Goal: Find specific page/section: Find specific page/section

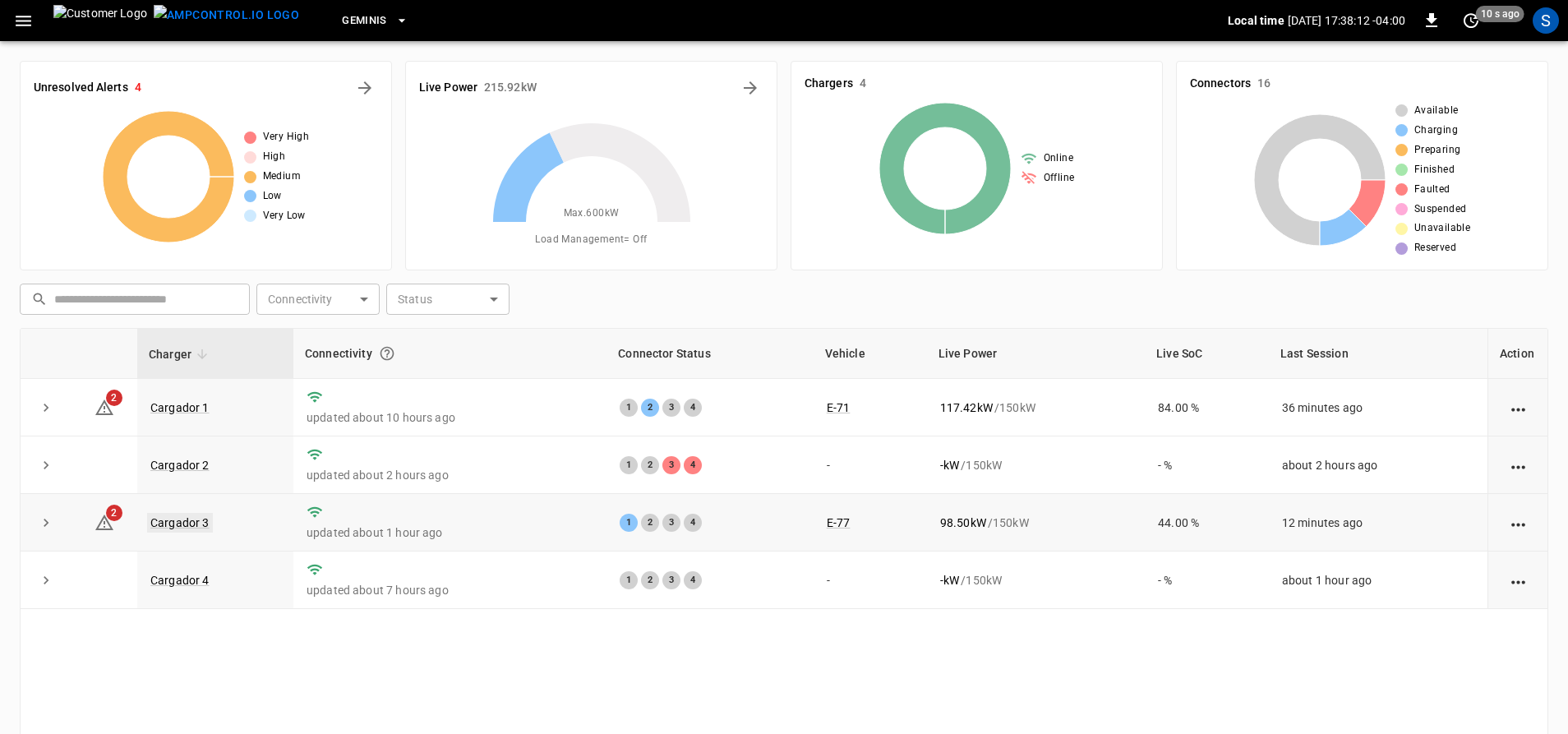
click at [192, 519] on link "Cargador 3" at bounding box center [180, 522] width 66 height 20
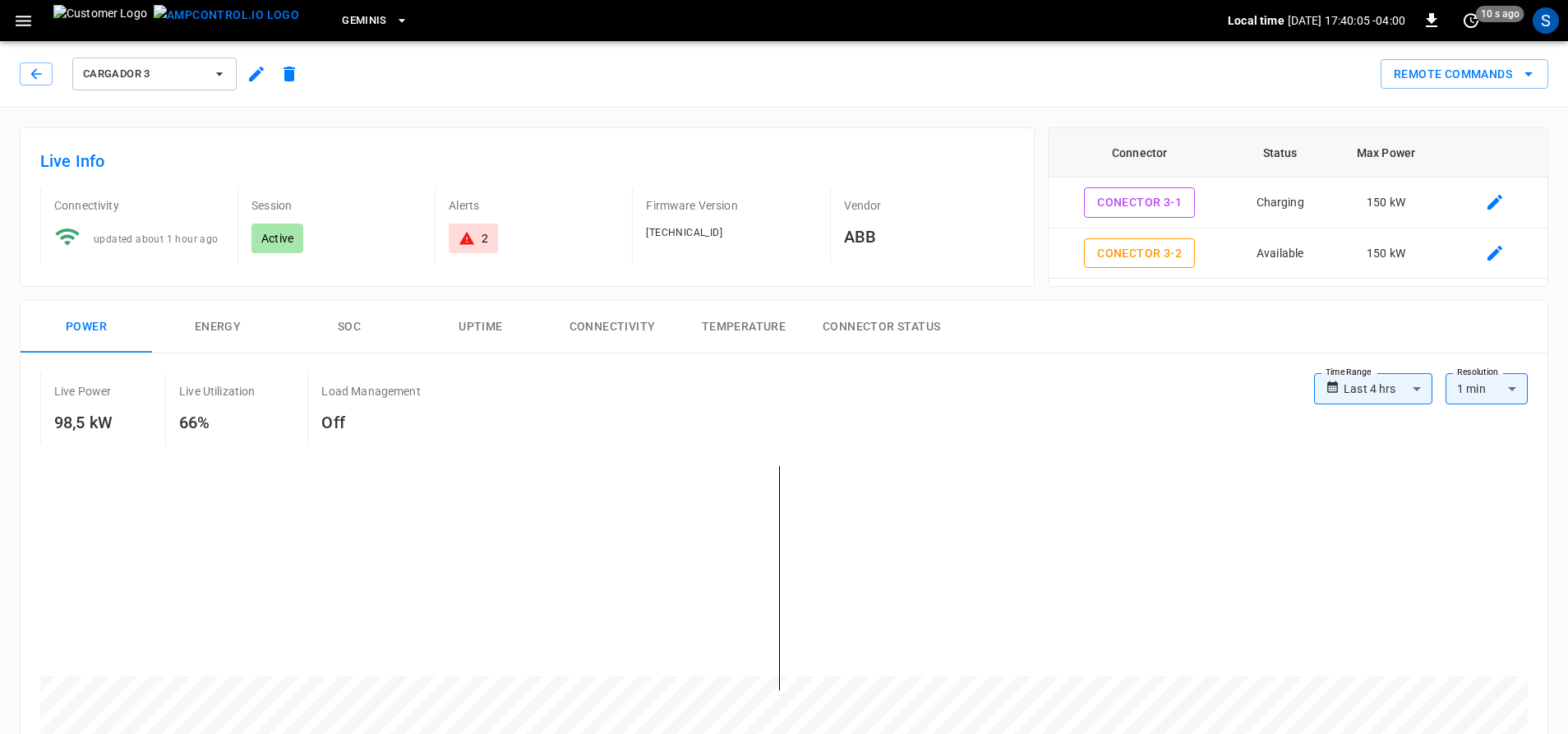
click at [198, 78] on span "Cargador 3" at bounding box center [144, 73] width 121 height 19
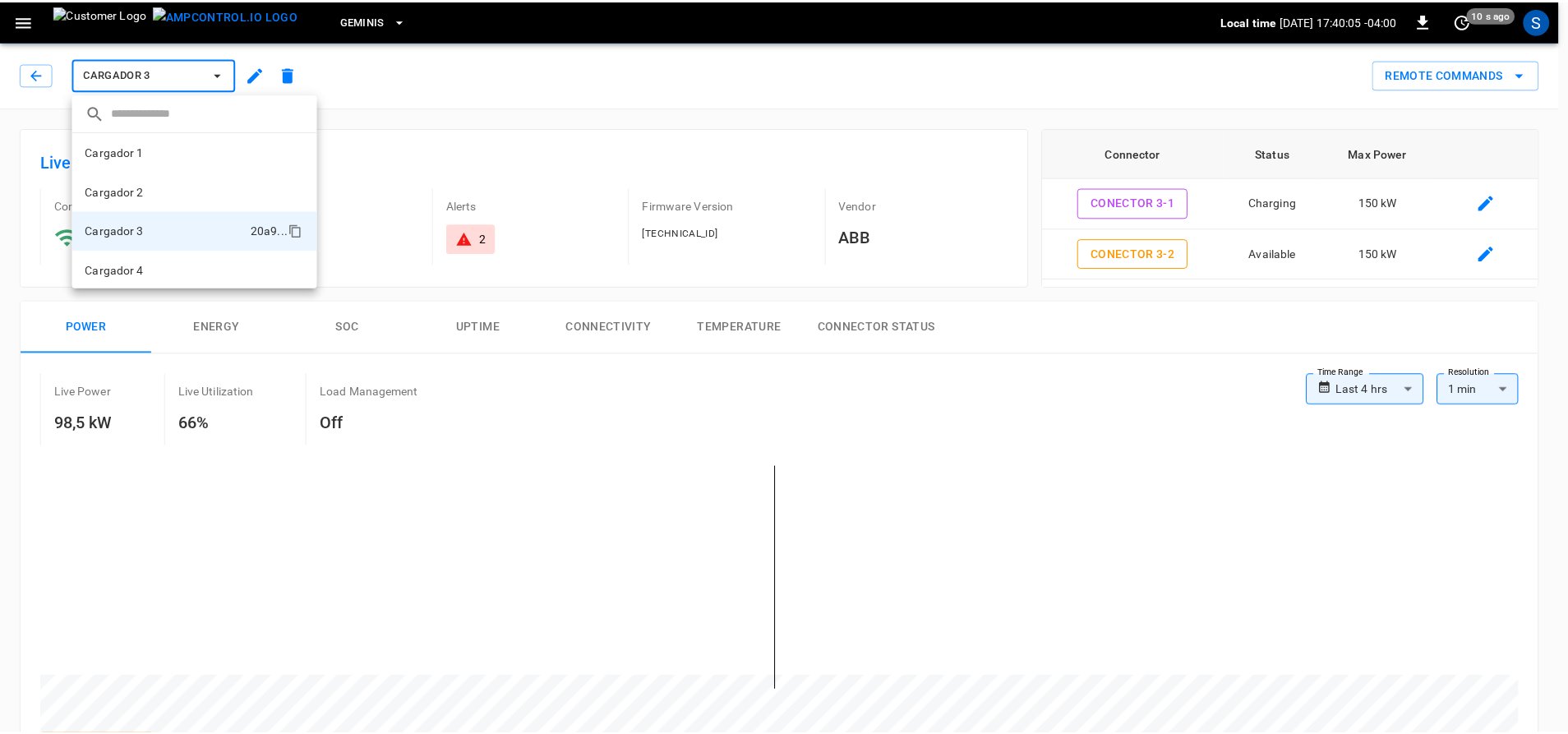
scroll to position [2, 0]
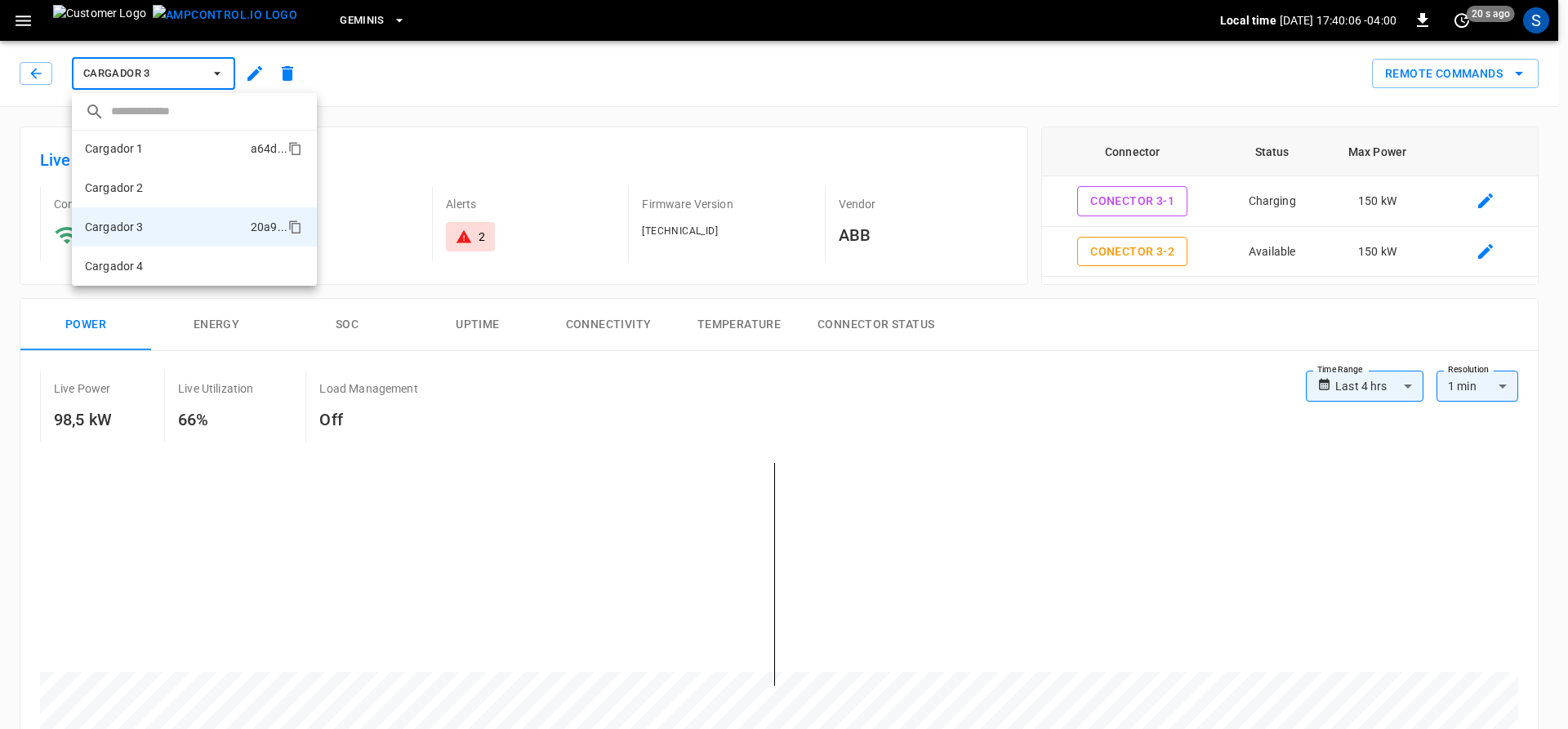
click at [140, 149] on p "Cargador 1" at bounding box center [114, 148] width 59 height 17
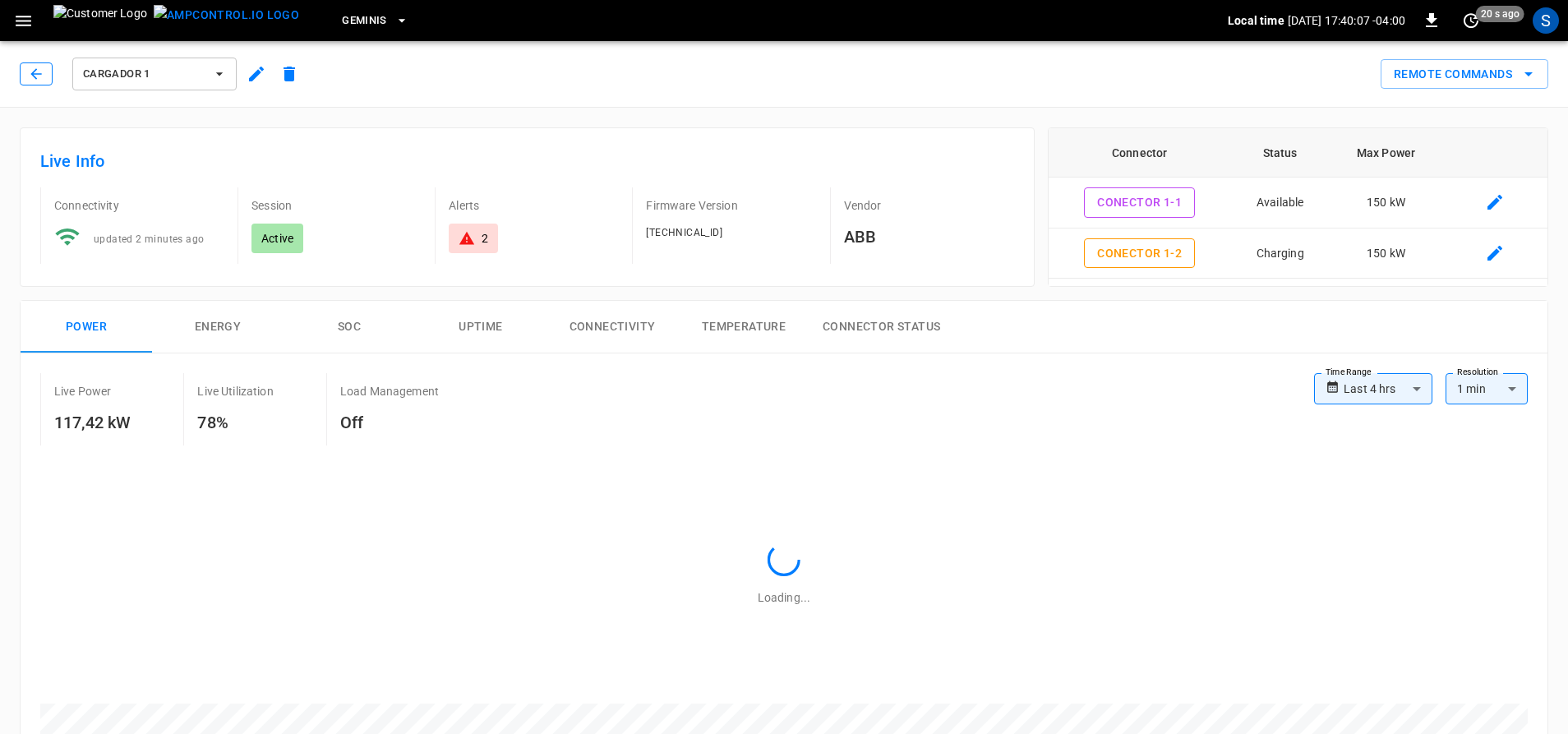
click at [34, 71] on icon "button" at bounding box center [36, 73] width 17 height 17
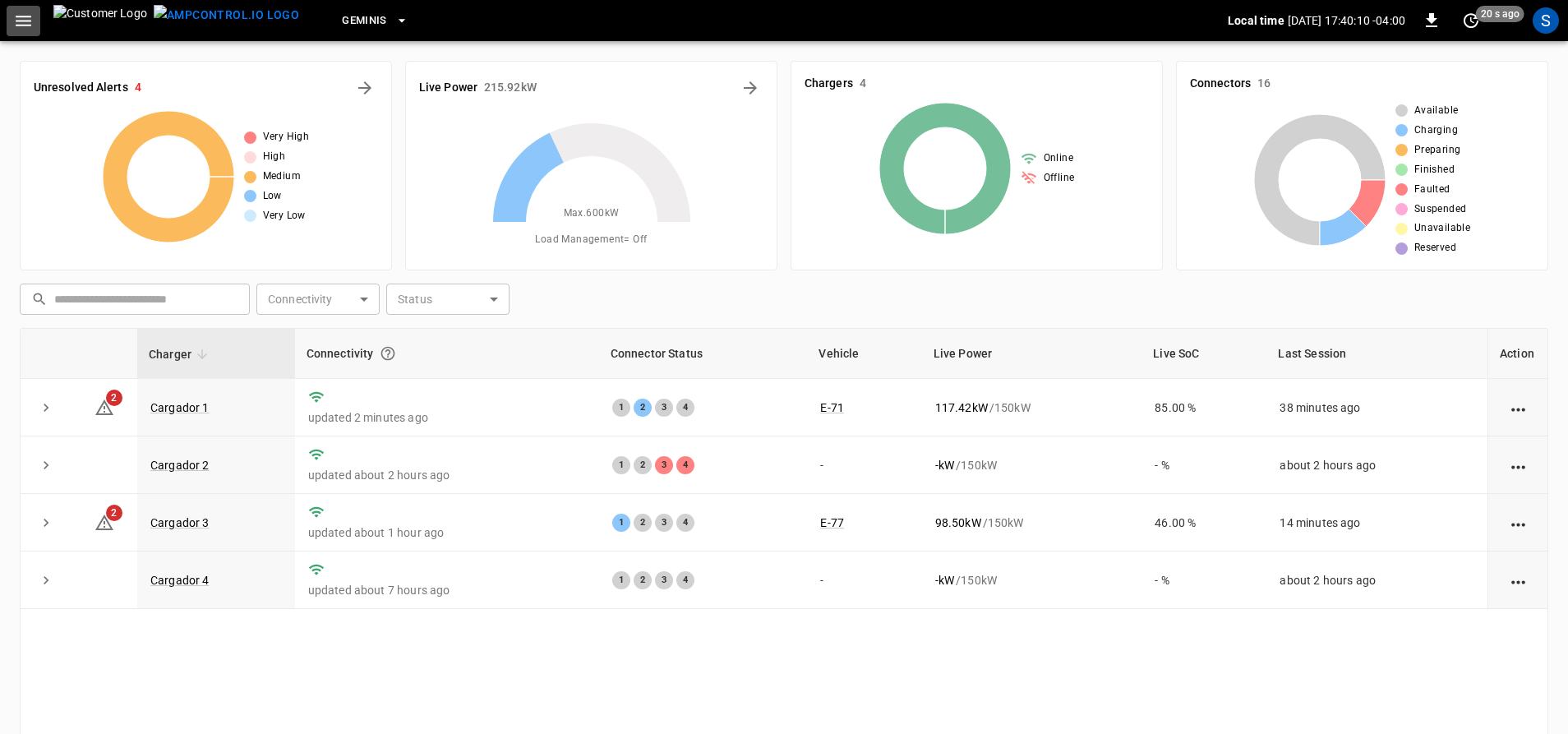
click at [17, 18] on icon "button" at bounding box center [23, 21] width 21 height 21
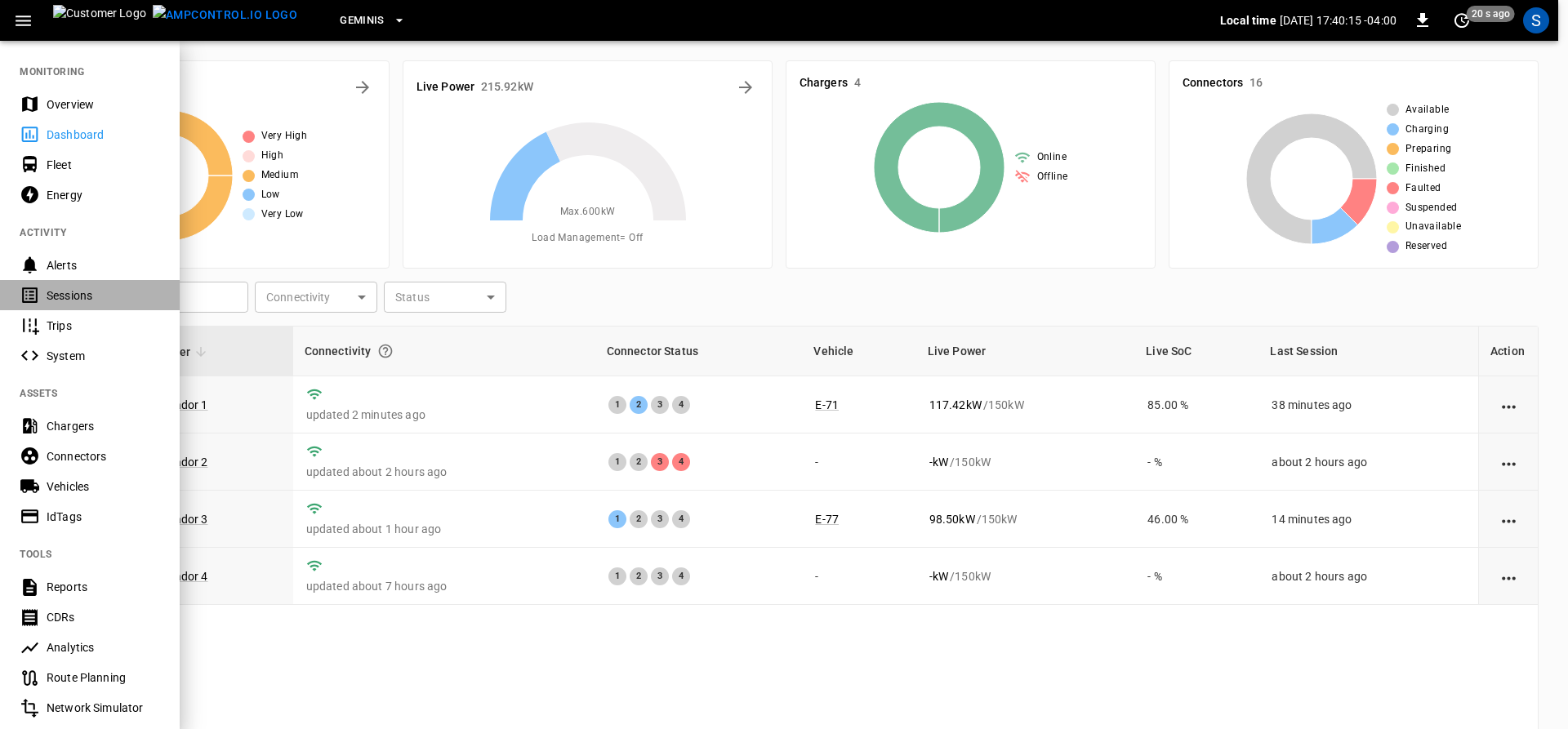
click at [81, 291] on div "Sessions" at bounding box center [103, 295] width 113 height 17
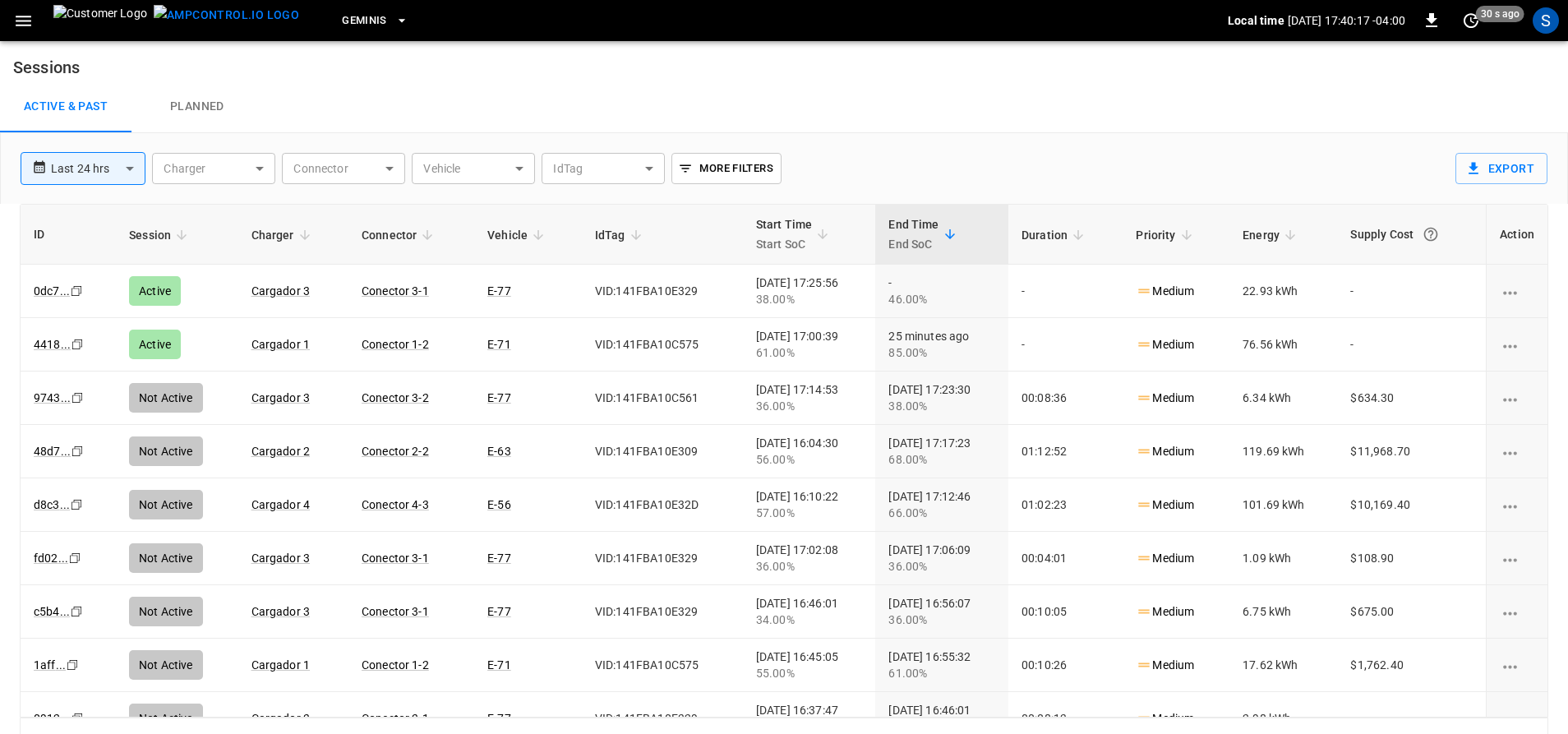
click at [487, 160] on body "**********" at bounding box center [784, 380] width 1568 height 762
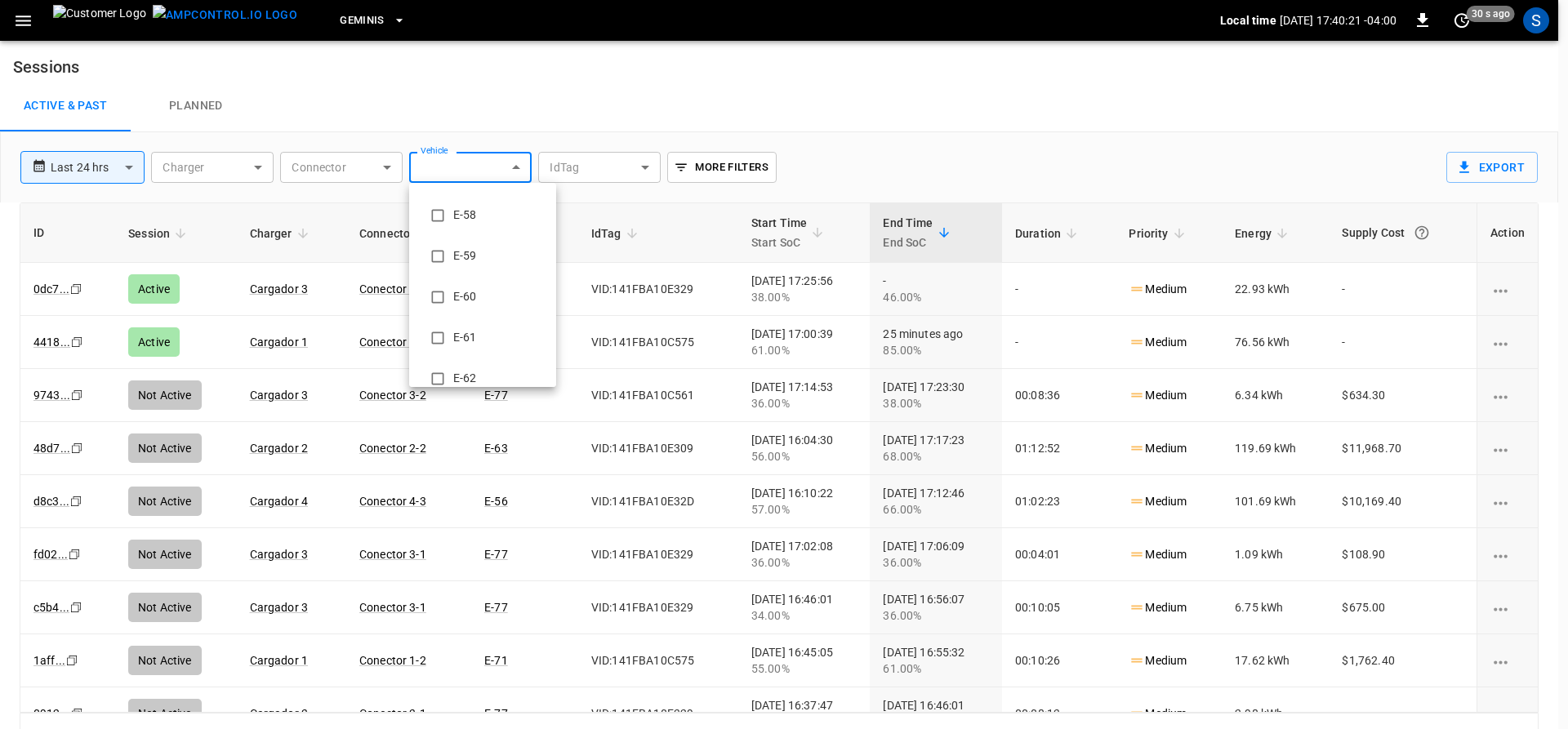
scroll to position [735, 0]
click at [454, 316] on li "E-61" at bounding box center [483, 315] width 147 height 40
type input "**********"
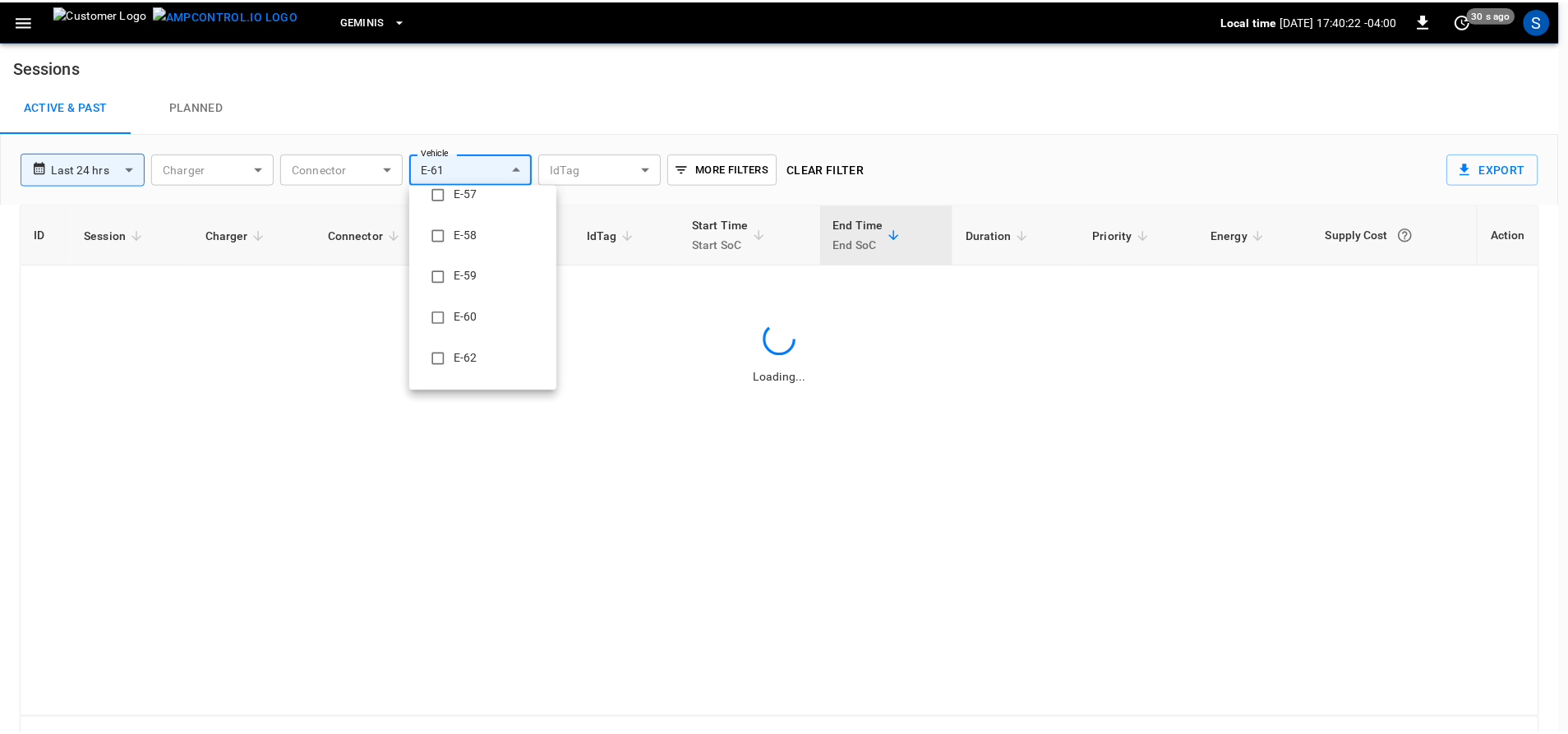
scroll to position [0, 0]
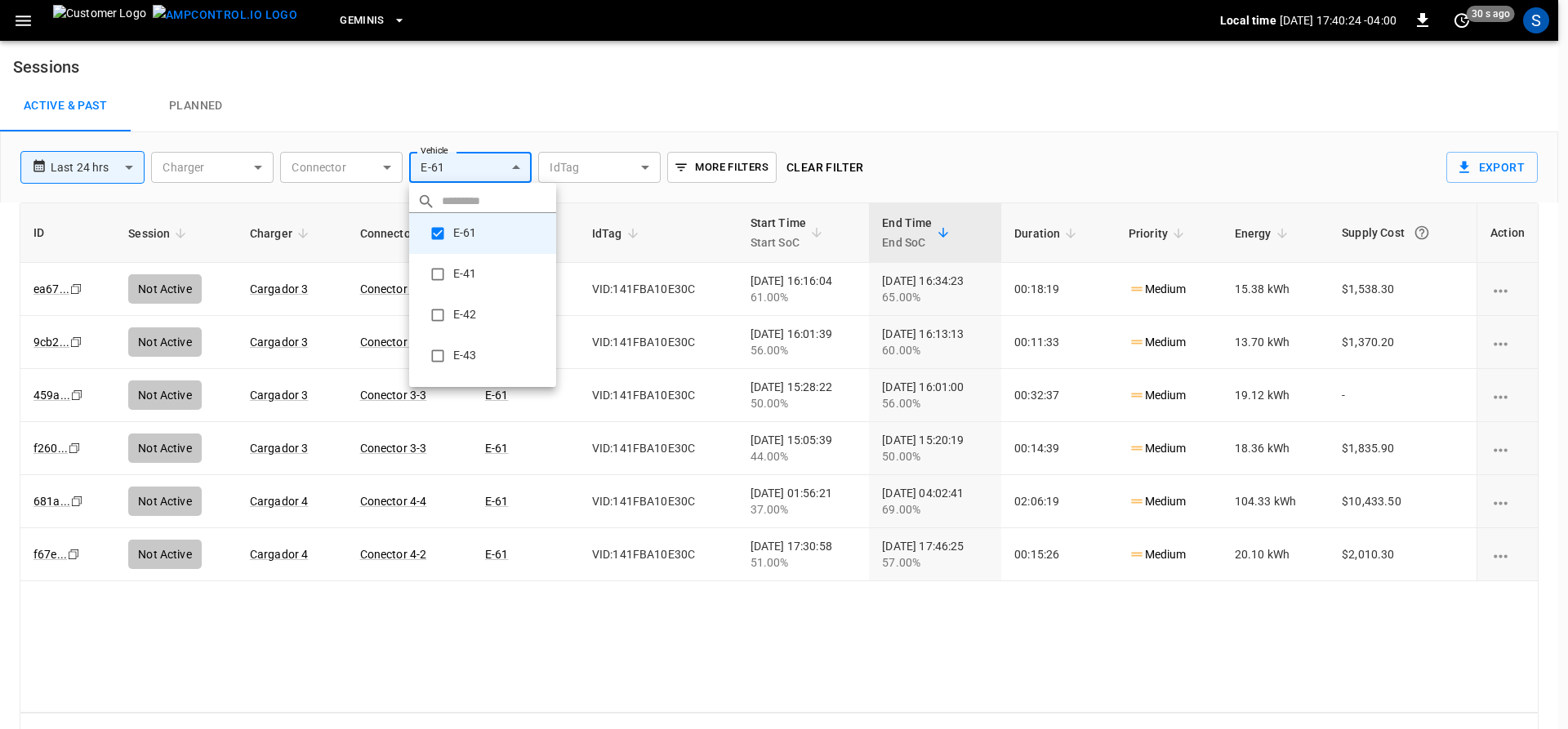
click at [557, 639] on div at bounding box center [784, 364] width 1568 height 729
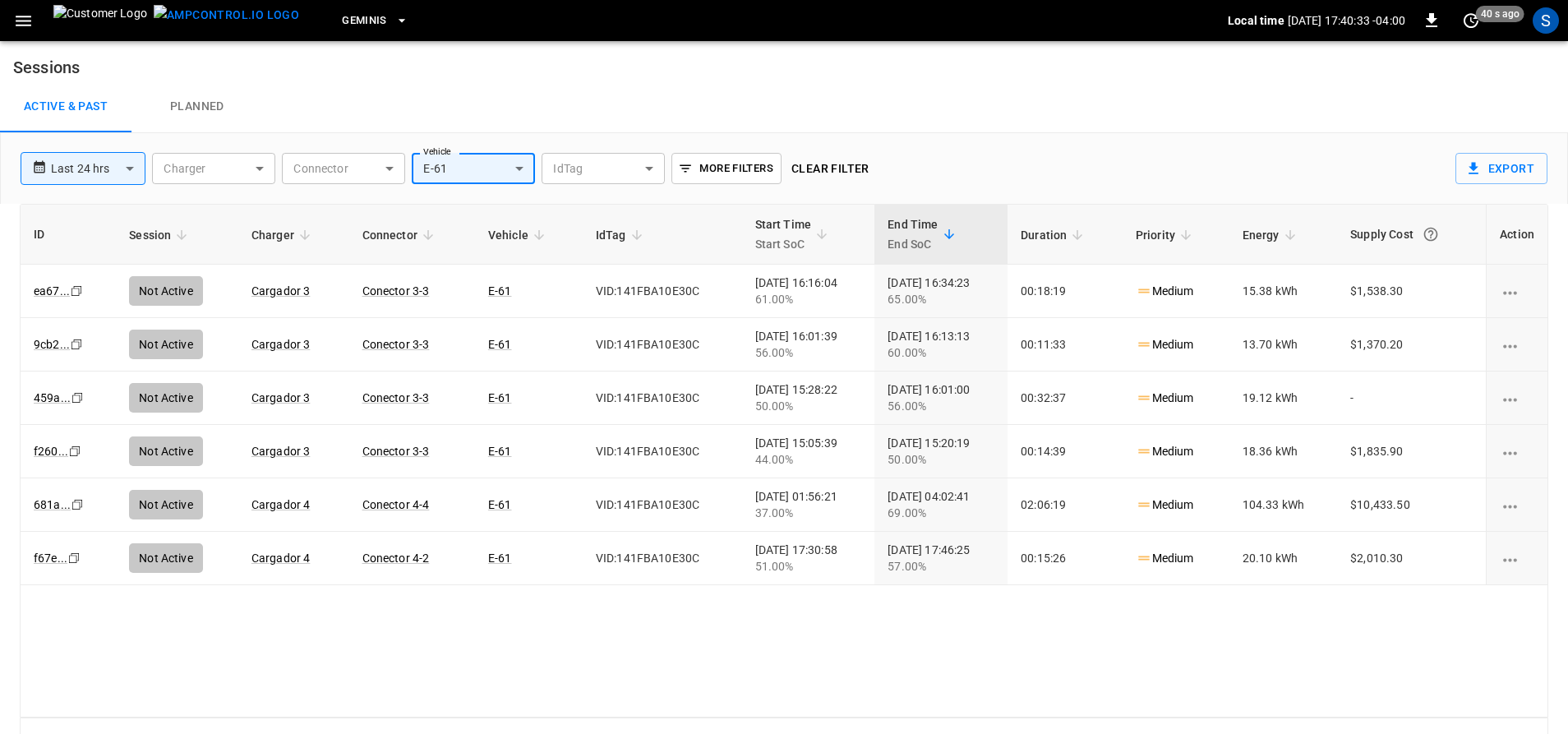
click at [511, 162] on body "**********" at bounding box center [784, 380] width 1568 height 762
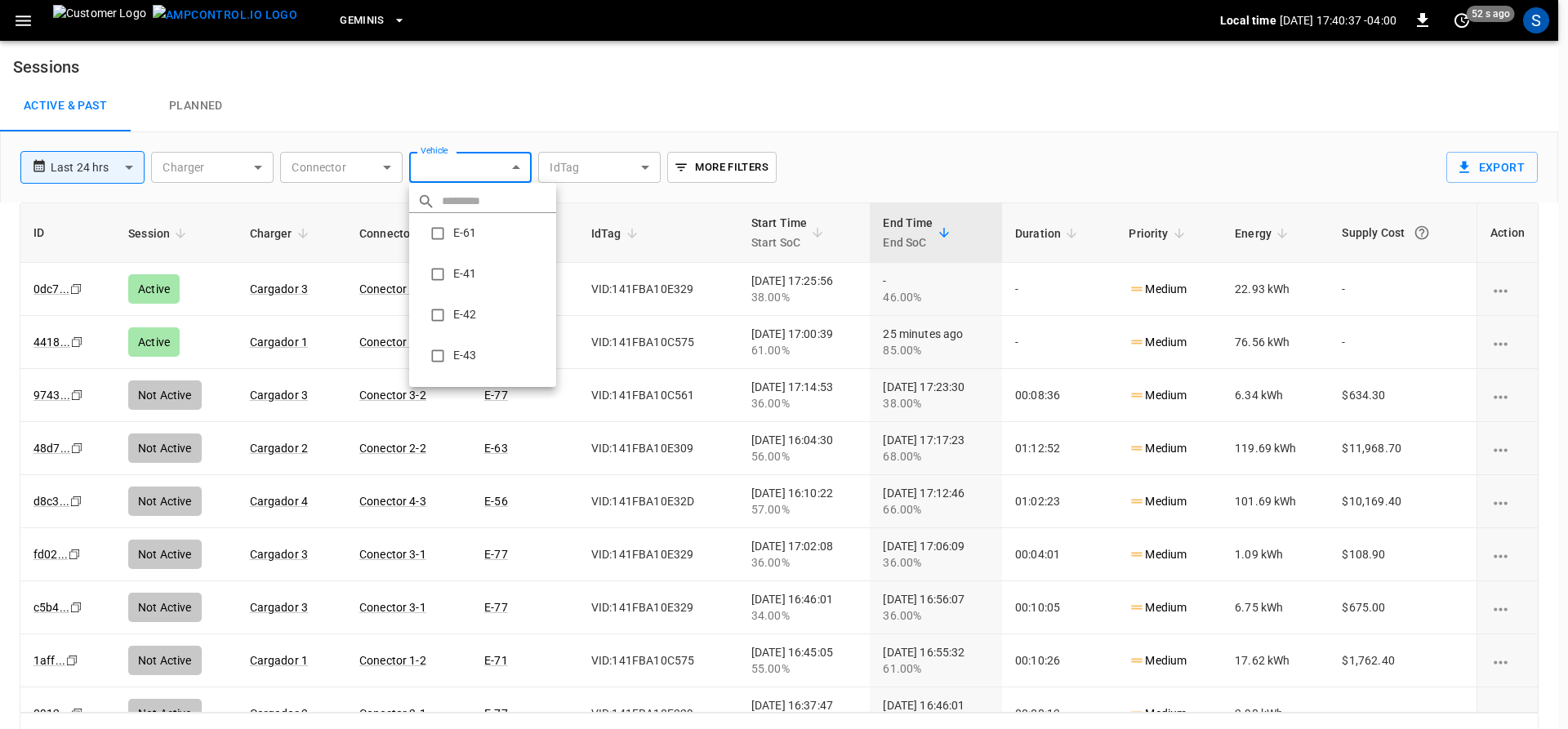
click at [23, 20] on div at bounding box center [784, 364] width 1568 height 729
click at [23, 21] on div at bounding box center [784, 364] width 1568 height 729
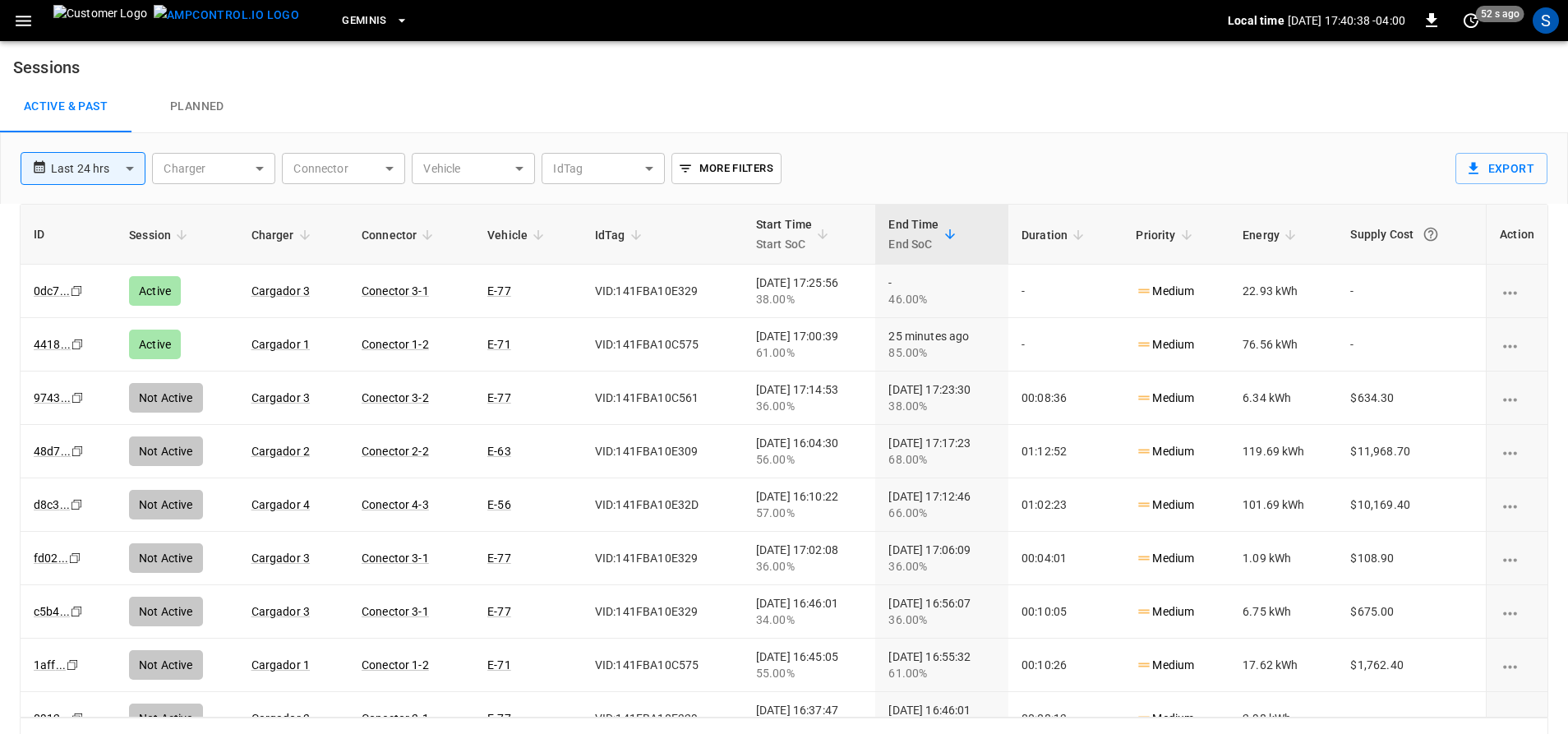
click at [23, 26] on div at bounding box center [784, 367] width 1568 height 734
click at [19, 17] on icon "button" at bounding box center [24, 21] width 16 height 11
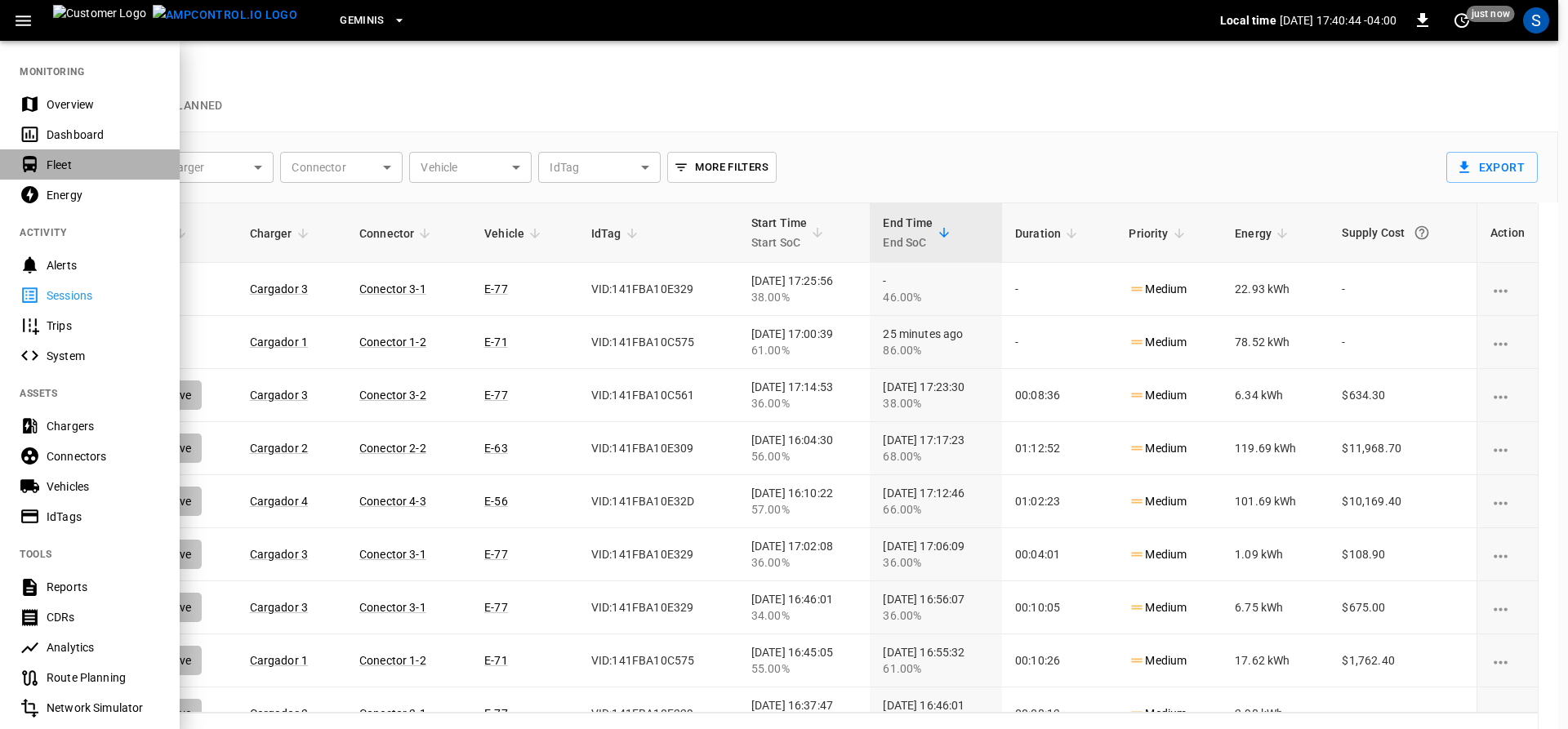
click at [67, 157] on div "Fleet" at bounding box center [103, 165] width 113 height 17
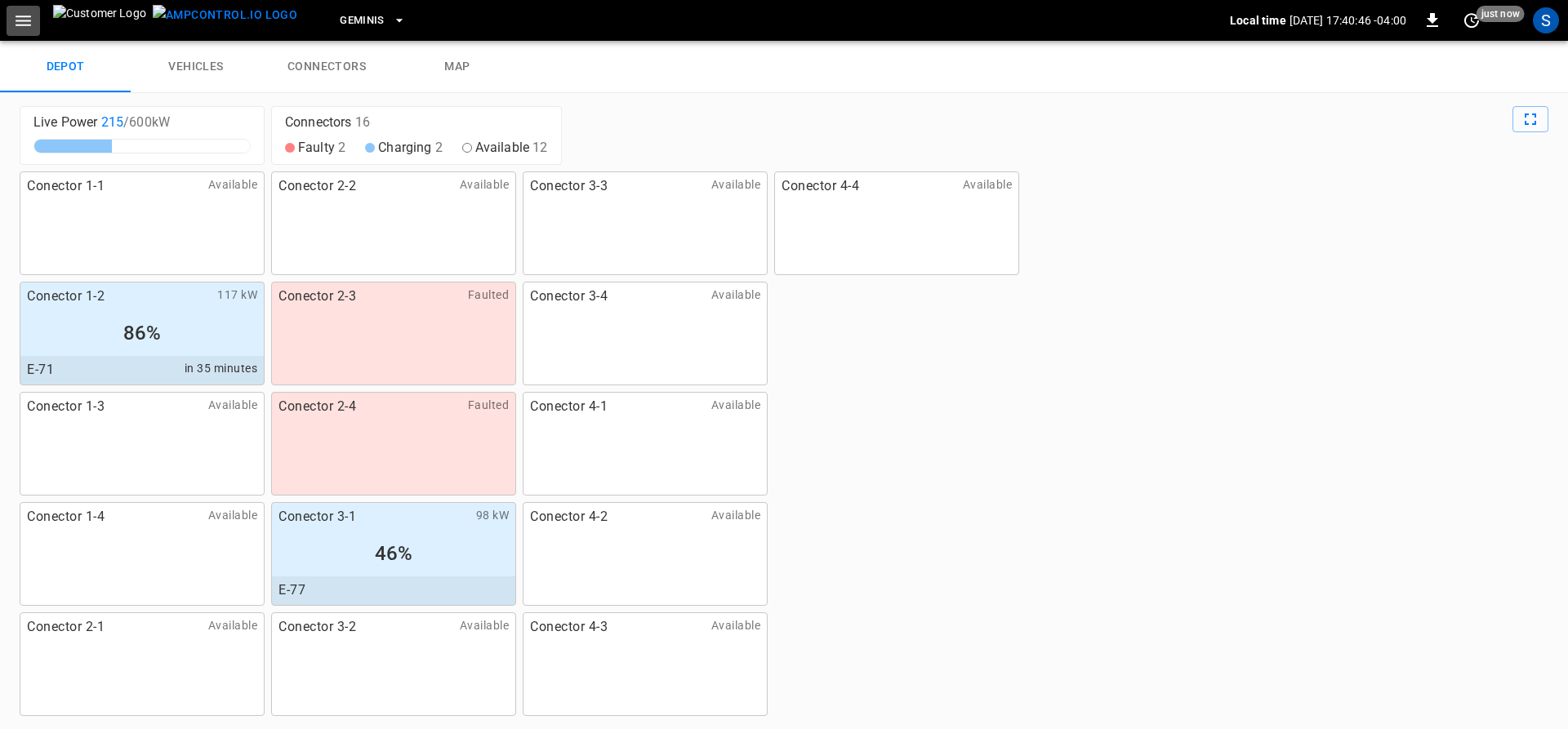
click at [27, 17] on icon "button" at bounding box center [23, 21] width 21 height 21
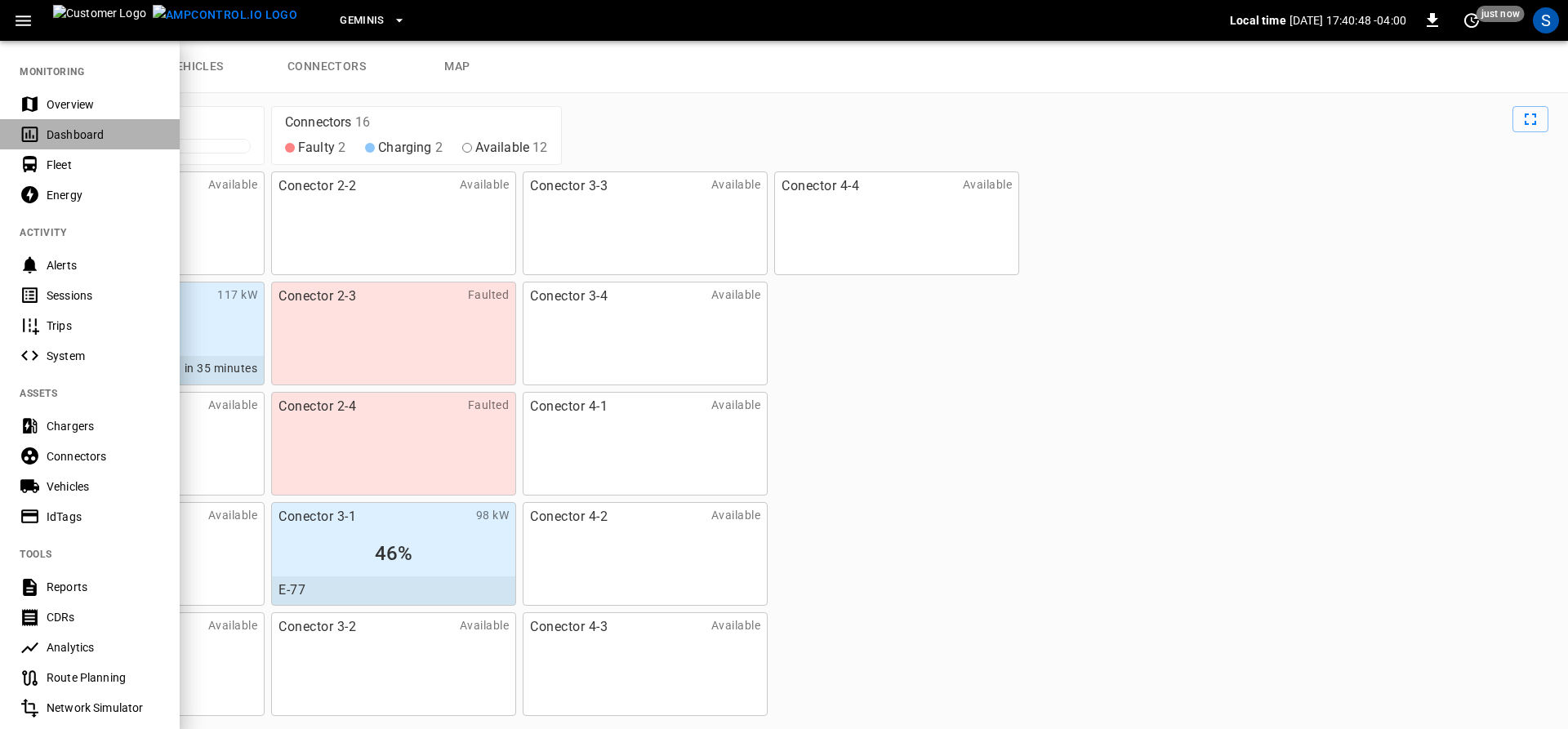
click at [54, 134] on div "Dashboard" at bounding box center [103, 134] width 113 height 17
